Goal: Task Accomplishment & Management: Manage account settings

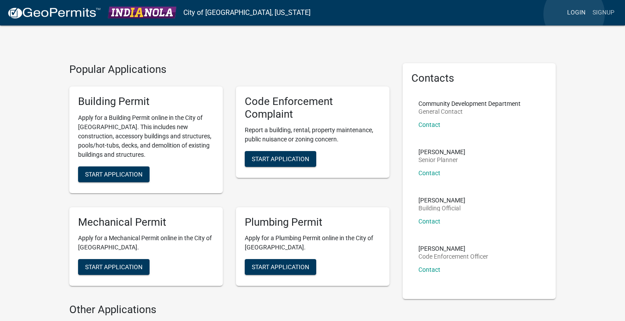
click at [574, 14] on link "Login" at bounding box center [576, 12] width 25 height 17
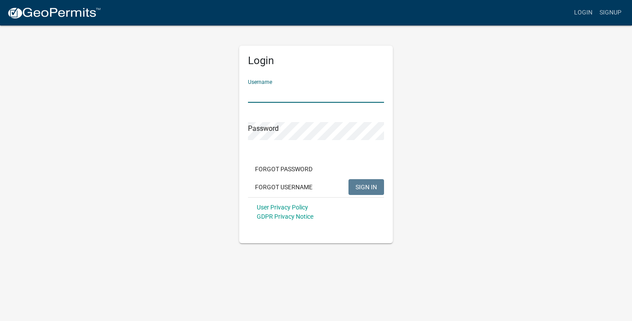
click at [255, 93] on input "Username" at bounding box center [316, 94] width 136 height 18
paste input "TopShelfPM"
type input "TopShelfPM"
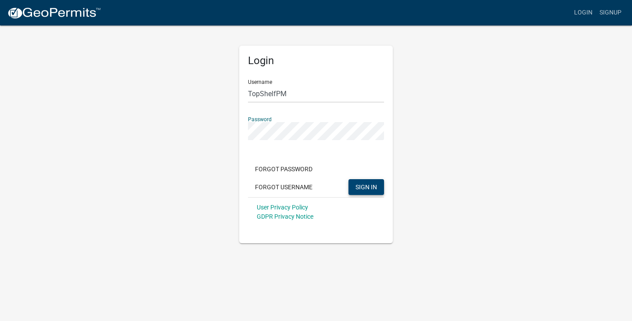
click at [362, 186] on span "SIGN IN" at bounding box center [365, 186] width 21 height 7
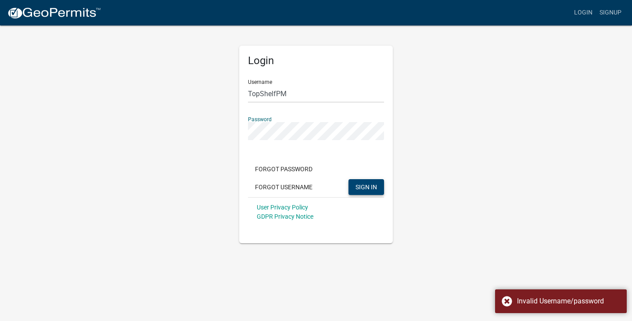
click at [193, 133] on div "Login Username TopShelfPM Password Forgot Password Forgot Username SIGN IN User…" at bounding box center [316, 134] width 500 height 218
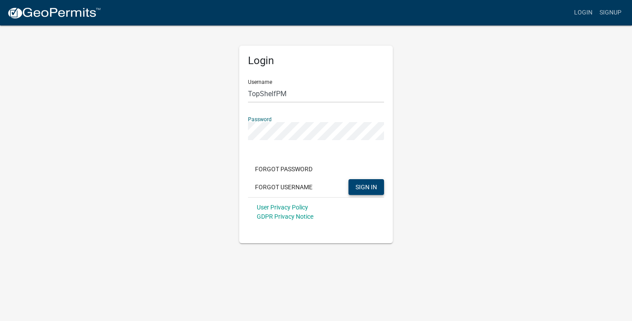
click at [348, 179] on button "SIGN IN" at bounding box center [366, 187] width 36 height 16
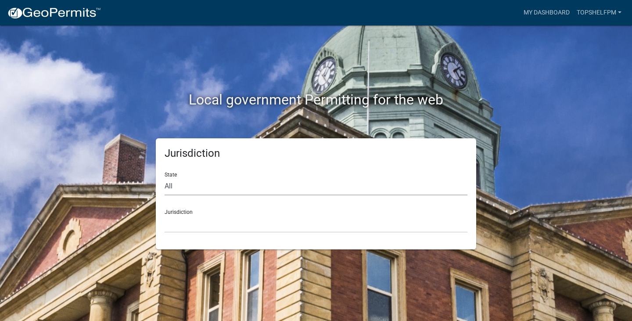
click at [173, 189] on select "All [US_STATE] [US_STATE] [US_STATE] [US_STATE] [US_STATE] [US_STATE] [US_STATE…" at bounding box center [315, 186] width 303 height 18
select select "[US_STATE]"
click at [164, 177] on select "All [US_STATE] [US_STATE] [US_STATE] [US_STATE] [US_STATE] [US_STATE] [US_STATE…" at bounding box center [315, 186] width 303 height 18
click at [181, 221] on select "[GEOGRAPHIC_DATA], [US_STATE] [GEOGRAPHIC_DATA], [US_STATE] [GEOGRAPHIC_DATA], …" at bounding box center [315, 223] width 303 height 18
click at [188, 220] on select "[GEOGRAPHIC_DATA], [US_STATE] [GEOGRAPHIC_DATA], [US_STATE] [GEOGRAPHIC_DATA], …" at bounding box center [315, 223] width 303 height 18
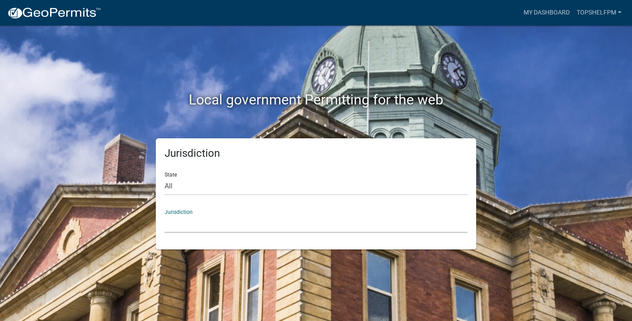
click at [147, 122] on div "Local government Permitting for the web" at bounding box center [316, 81] width 500 height 112
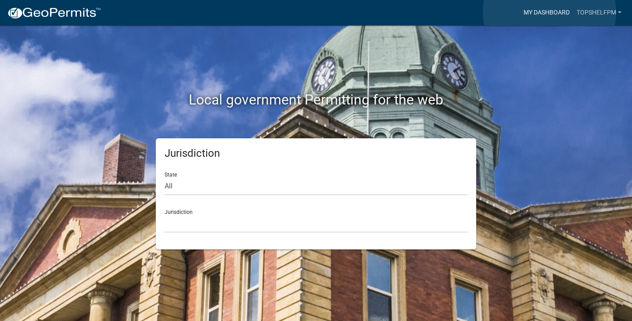
click at [549, 12] on link "My Dashboard" at bounding box center [546, 12] width 53 height 17
